Goal: Transaction & Acquisition: Purchase product/service

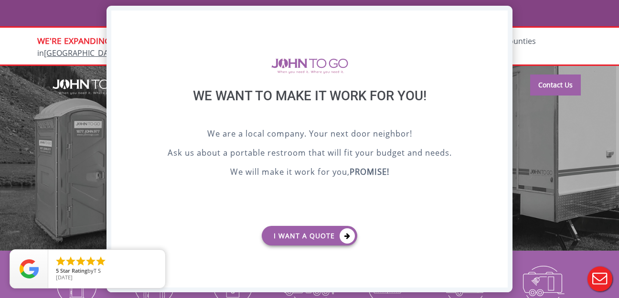
click at [501, 21] on div "X" at bounding box center [500, 19] width 15 height 16
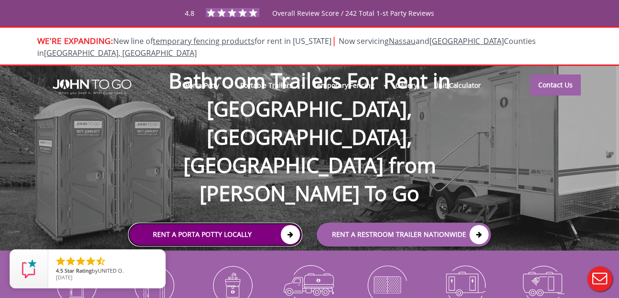
click at [291, 225] on icon at bounding box center [290, 234] width 19 height 19
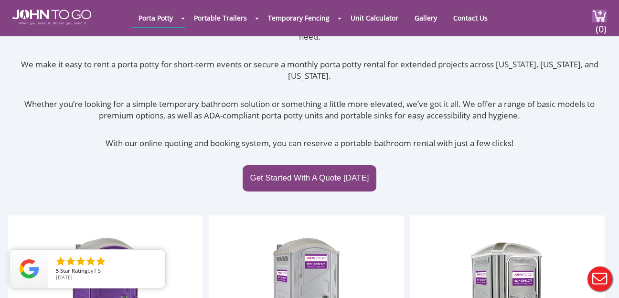
scroll to position [93, 0]
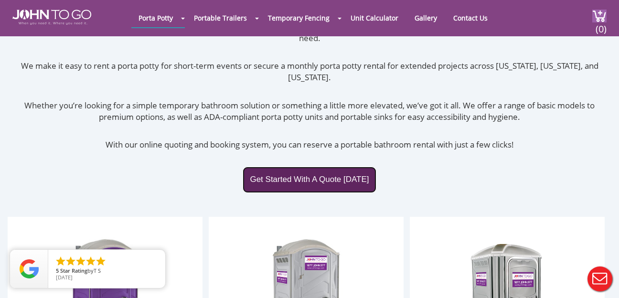
click at [315, 167] on link "Get Started With A Quote Today" at bounding box center [309, 180] width 133 height 26
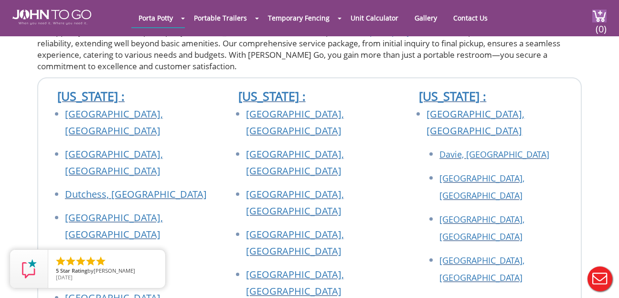
scroll to position [771, 0]
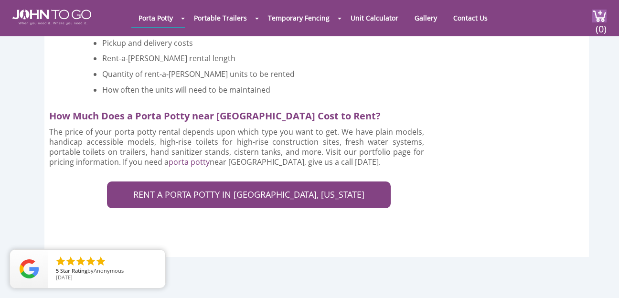
scroll to position [1980, 0]
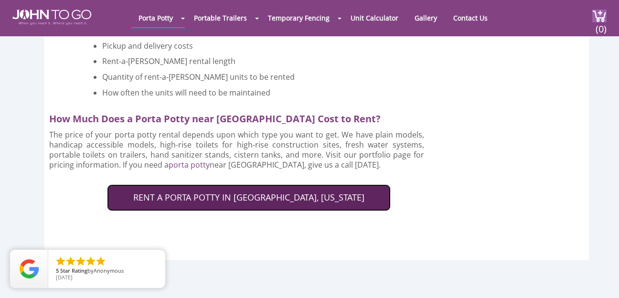
click at [272, 184] on link "RENT A PORTA POTTY IN MORRIS COUNTY, NEW JERSEY" at bounding box center [249, 197] width 284 height 27
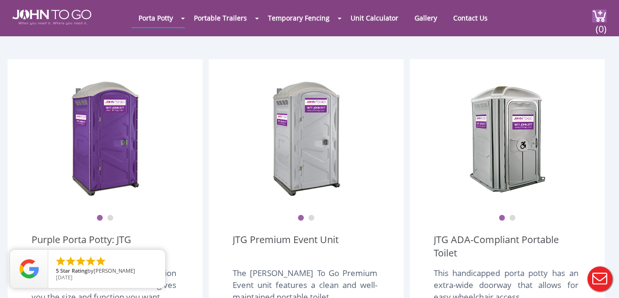
scroll to position [250, 0]
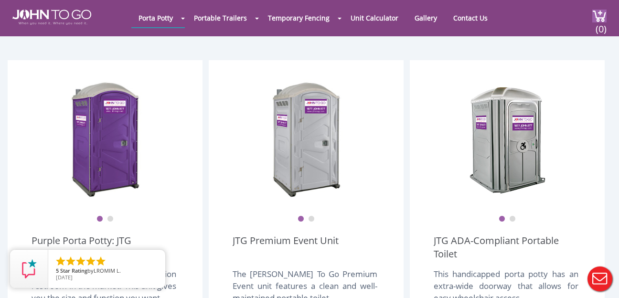
click at [313, 216] on button "2" at bounding box center [311, 219] width 7 height 7
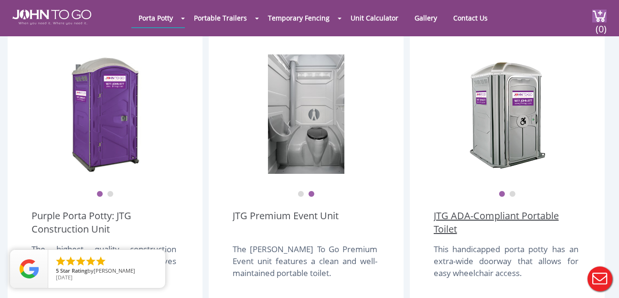
scroll to position [297, 0]
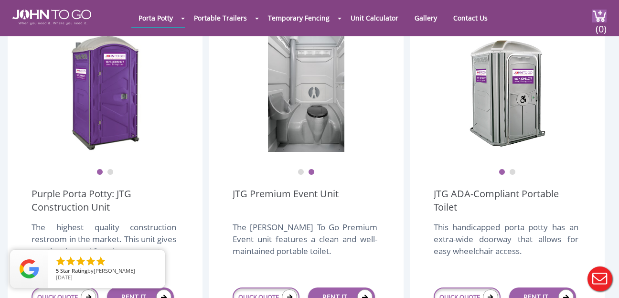
click at [513, 169] on button "2" at bounding box center [512, 172] width 7 height 7
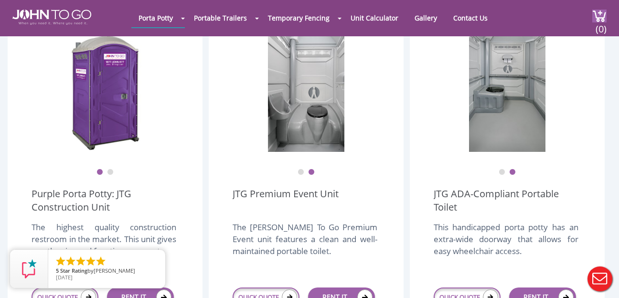
click at [299, 169] on button "1" at bounding box center [301, 172] width 7 height 7
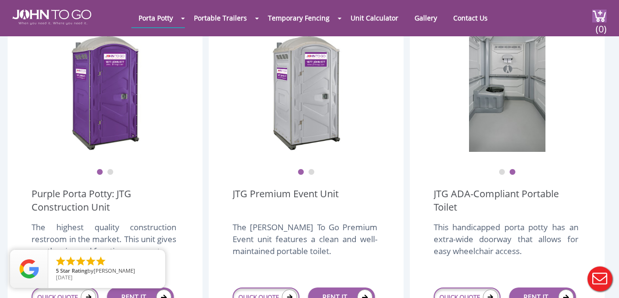
click at [111, 169] on button "2" at bounding box center [110, 172] width 7 height 7
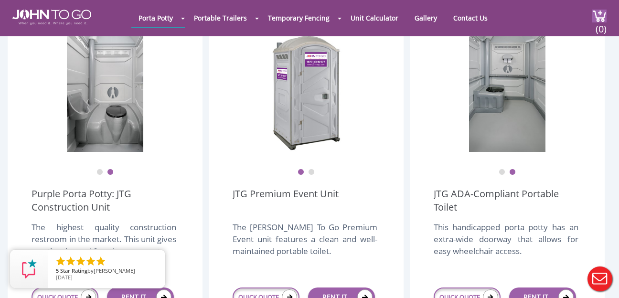
click at [312, 169] on button "2" at bounding box center [311, 172] width 7 height 7
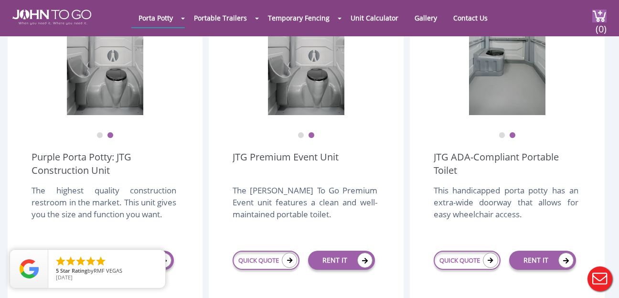
scroll to position [334, 0]
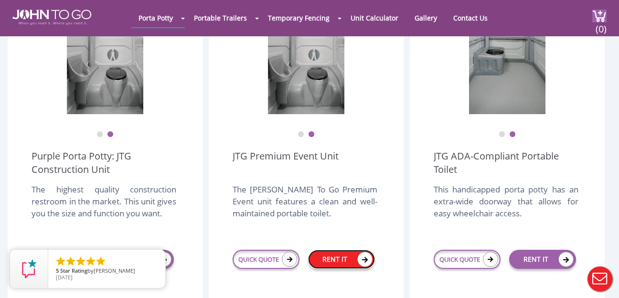
click at [342, 250] on link "RENT IT" at bounding box center [341, 259] width 67 height 19
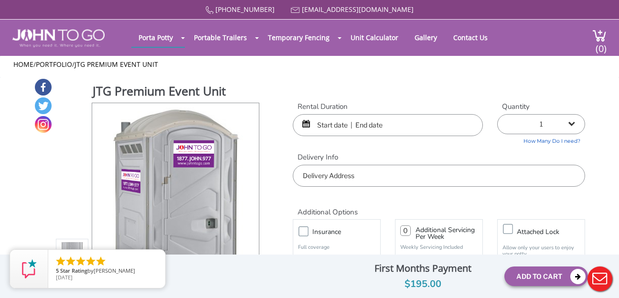
scroll to position [5, 0]
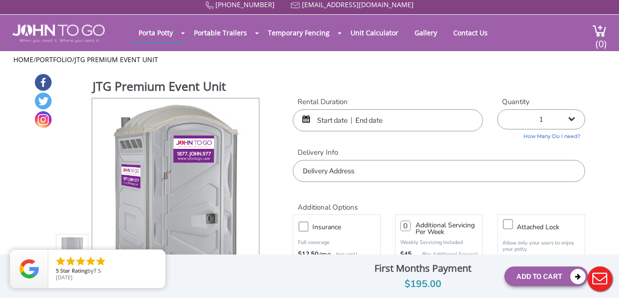
click at [306, 118] on div at bounding box center [388, 120] width 190 height 22
click at [347, 122] on input "text" at bounding box center [388, 120] width 190 height 22
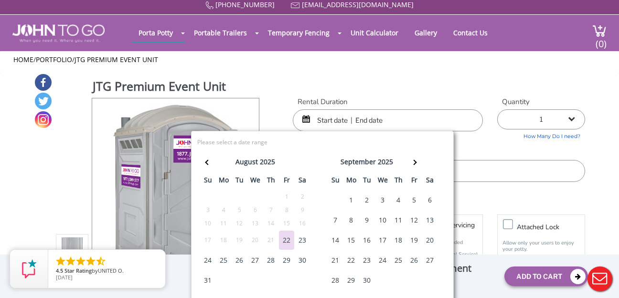
click at [303, 239] on div "23" at bounding box center [302, 240] width 15 height 19
click at [224, 260] on div "25" at bounding box center [223, 260] width 15 height 19
type input "08/23/2025 to 08/25/2025"
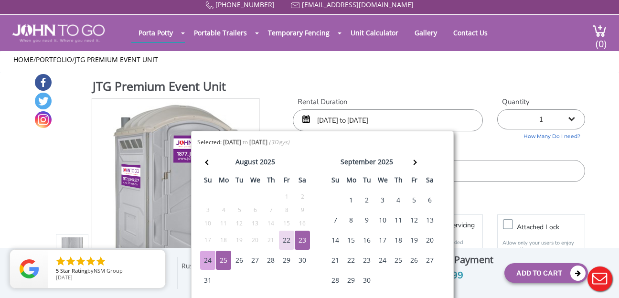
click at [472, 149] on label "Delivery Info" at bounding box center [439, 153] width 292 height 10
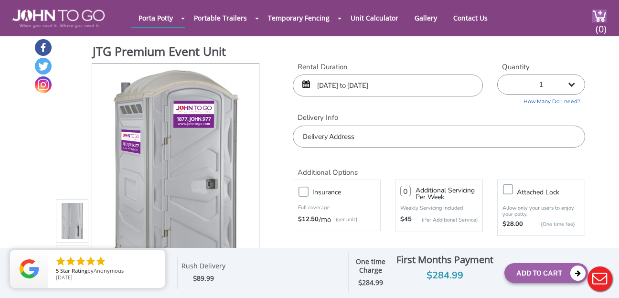
scroll to position [1, 0]
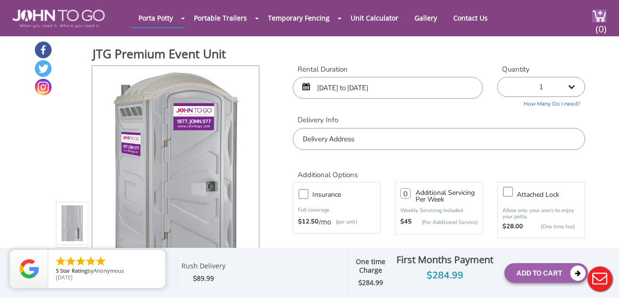
click at [547, 86] on select "1 2 (5% discount) 3 (8% discount) 4 (10% discount) 5 (12% discount) 6 (12% disc…" at bounding box center [541, 87] width 88 height 20
select select "2"
click at [337, 142] on input "text" at bounding box center [439, 139] width 292 height 22
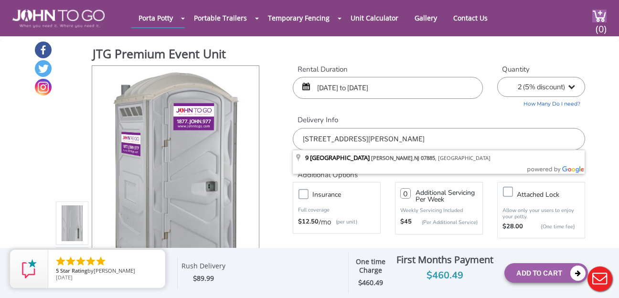
type input "9 Church Street, Wharton, NJ 07885"
click at [284, 136] on div "877 564 6977 info@johntogo.com Porta Potty Portable Toilets ADA Accessible Unit…" at bounding box center [309, 154] width 619 height 310
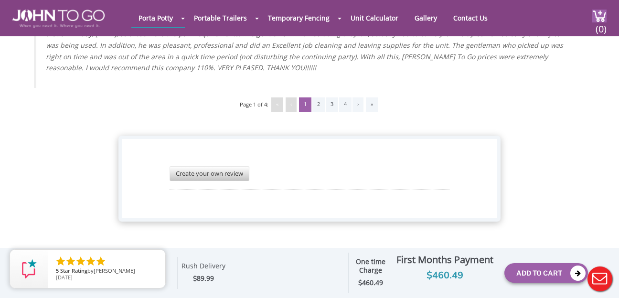
scroll to position [2228, 0]
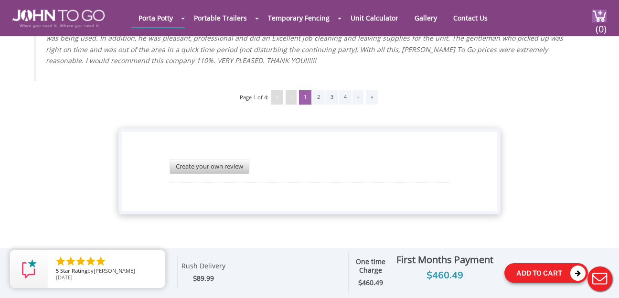
click at [548, 273] on button "Add To Cart" at bounding box center [546, 273] width 84 height 20
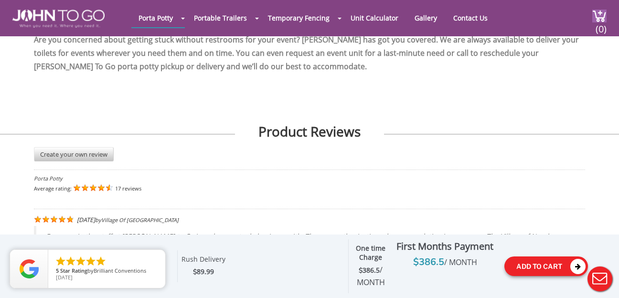
scroll to position [1791, 0]
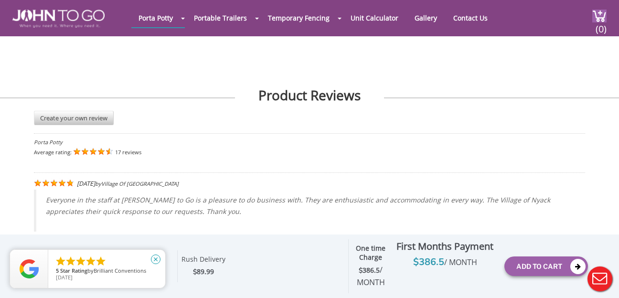
click at [156, 260] on icon "close" at bounding box center [156, 260] width 10 height 10
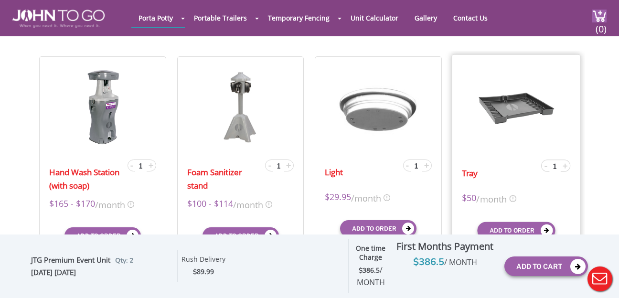
scroll to position [288, 0]
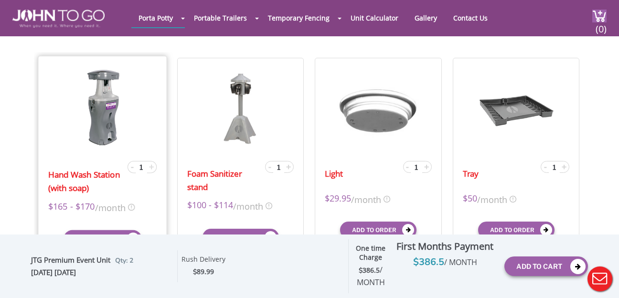
click at [151, 168] on span "+" at bounding box center [151, 166] width 5 height 11
type input "2"
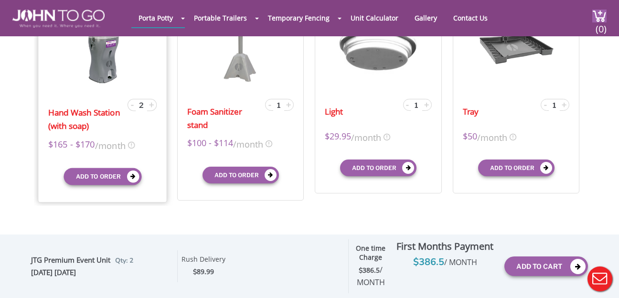
scroll to position [365, 0]
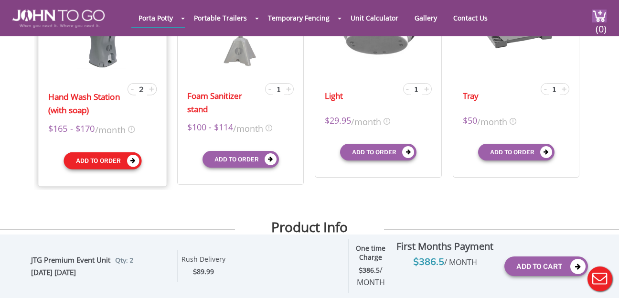
click at [133, 160] on icon "submit" at bounding box center [133, 161] width 12 height 12
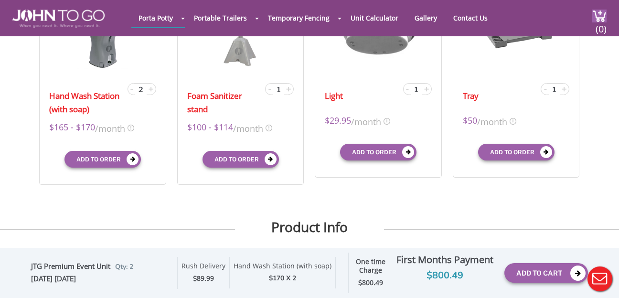
click at [312, 182] on div "Hand Wash Station (with soap) - 2 + $165 - $170 /month X $170 /month $165 mid-t…" at bounding box center [309, 82] width 551 height 216
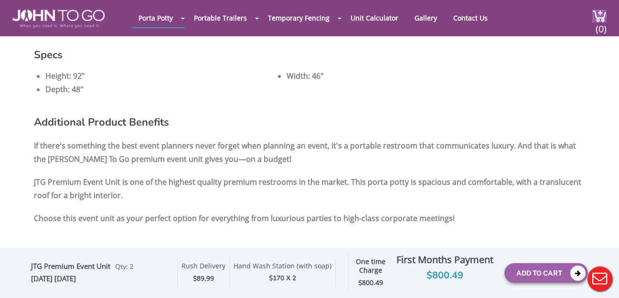
scroll to position [759, 0]
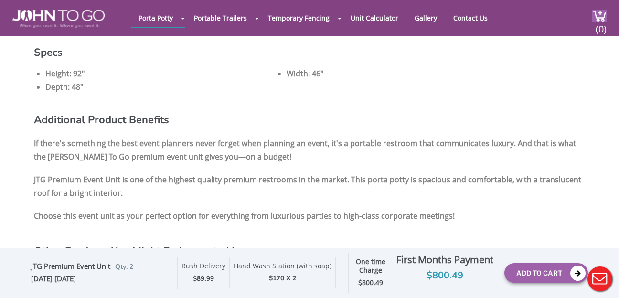
click at [101, 271] on span "NSM Group" at bounding box center [108, 270] width 29 height 7
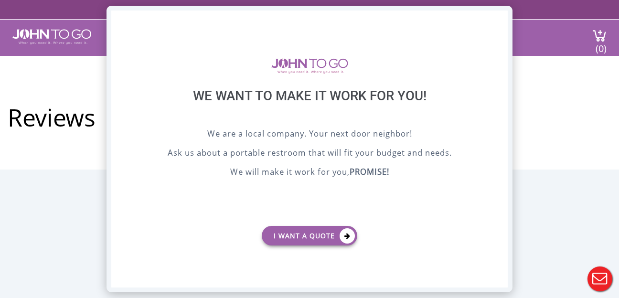
click at [506, 18] on div "X" at bounding box center [500, 19] width 15 height 16
